Goal: Information Seeking & Learning: Find specific fact

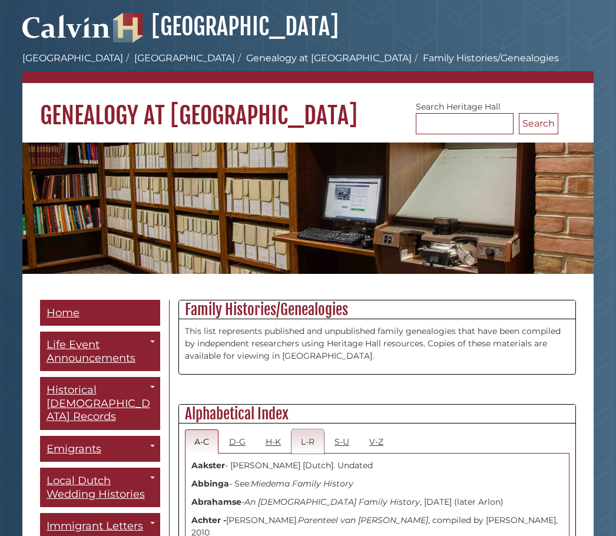
click at [310, 451] on link "L-R" at bounding box center [308, 442] width 32 height 24
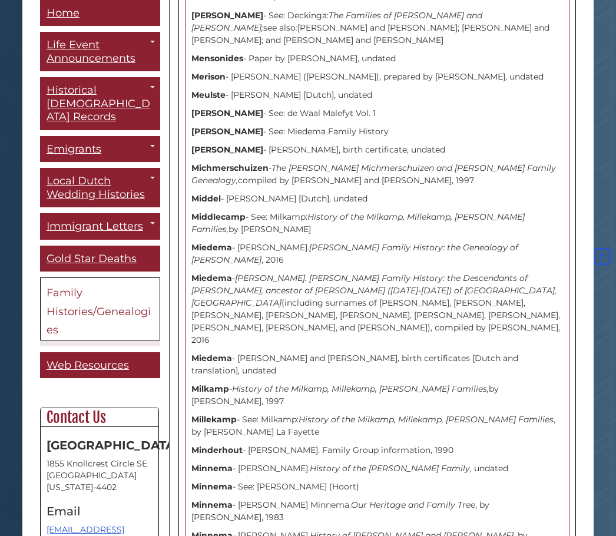
scroll to position [2358, 0]
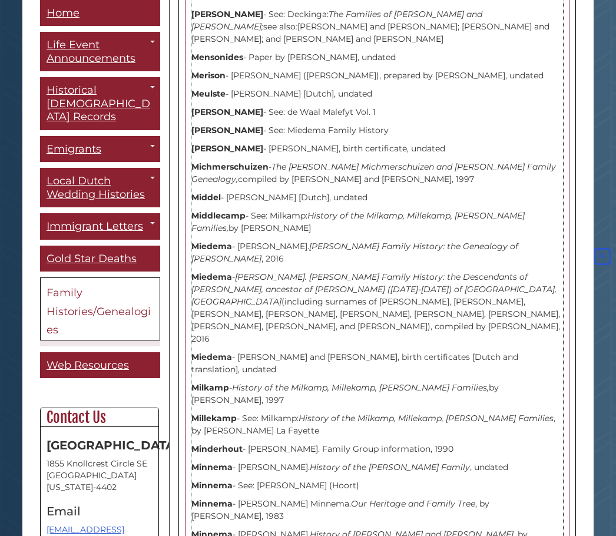
click at [0, 0] on link "[DEMOGRAPHIC_DATA] Emigrants to [GEOGRAPHIC_DATA]" at bounding box center [0, 0] width 0 height 0
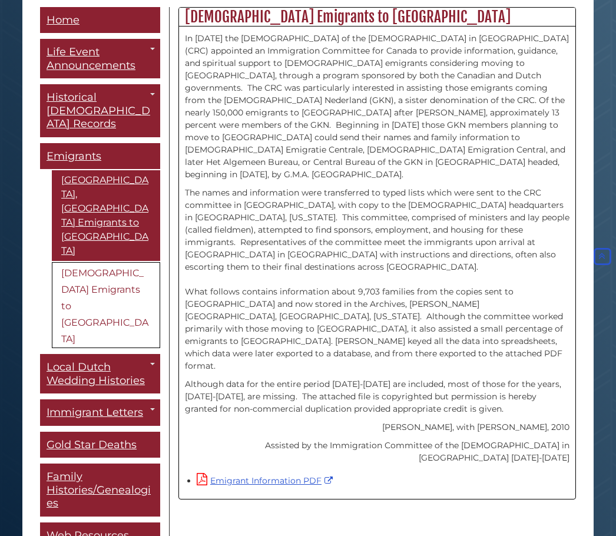
scroll to position [306, 0]
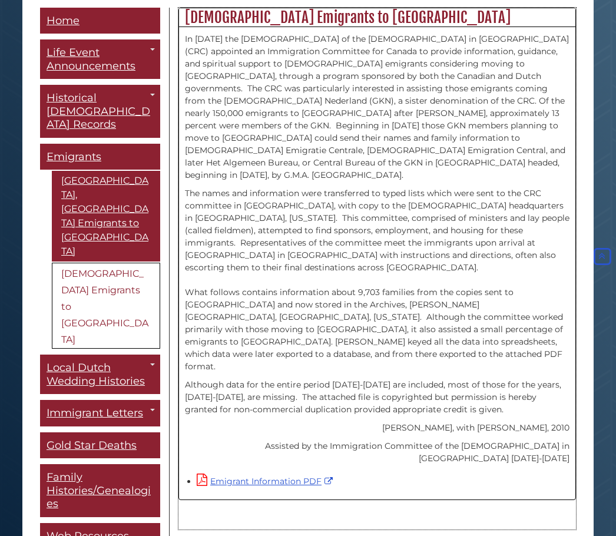
click at [240, 476] on link "Emigrant Information PDF" at bounding box center [266, 481] width 139 height 11
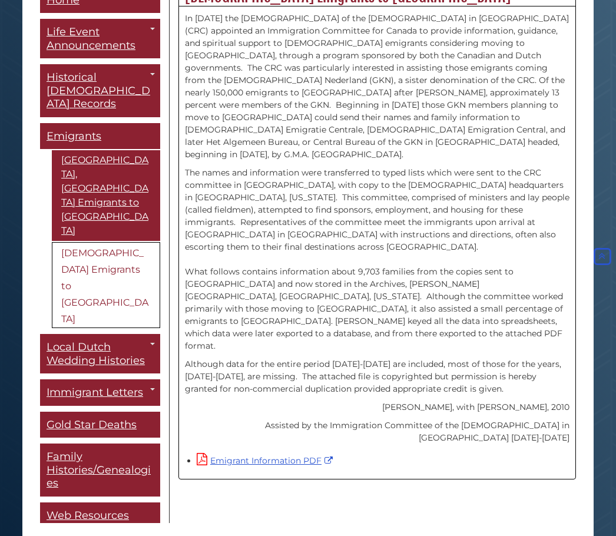
click at [101, 167] on link "[GEOGRAPHIC_DATA], [GEOGRAPHIC_DATA] Emigrants to [GEOGRAPHIC_DATA]" at bounding box center [106, 195] width 108 height 91
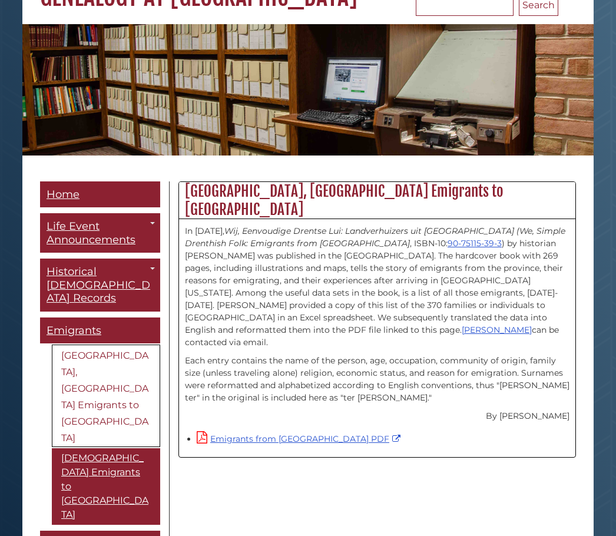
scroll to position [134, 0]
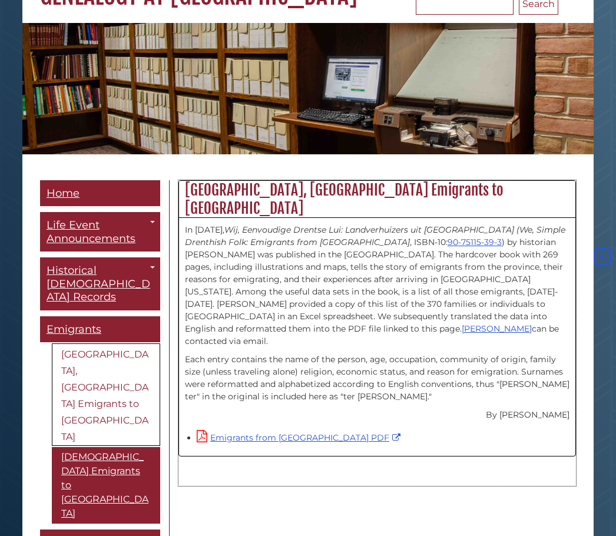
click at [202, 430] on icon at bounding box center [202, 436] width 11 height 12
